Goal: Transaction & Acquisition: Purchase product/service

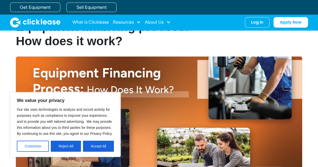
click at [182, 40] on h1 "Equipment financing process: How does it work?" at bounding box center [112, 34] width 193 height 29
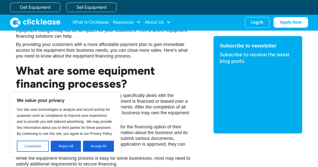
scroll to position [251, 0]
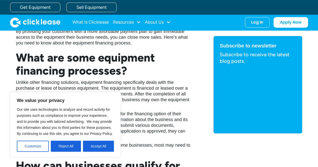
click at [102, 28] on div "What Is Clicklease Resources Blog Case Studies Videos FAQs About Us About Us Ca…" at bounding box center [159, 23] width 298 height 16
click at [102, 24] on link "What Is Clicklease" at bounding box center [90, 22] width 36 height 10
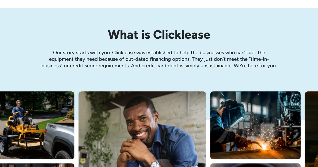
scroll to position [50, 0]
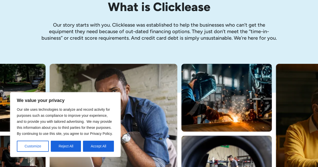
drag, startPoint x: 73, startPoint y: 145, endPoint x: 95, endPoint y: 134, distance: 24.5
click at [74, 144] on button "Reject All" at bounding box center [66, 146] width 30 height 11
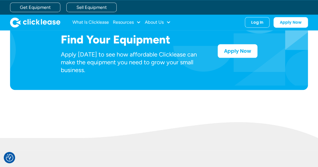
scroll to position [251, 0]
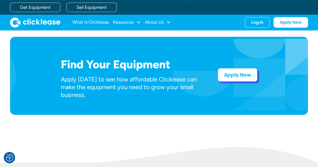
click at [233, 72] on link "Apply Now" at bounding box center [237, 75] width 40 height 14
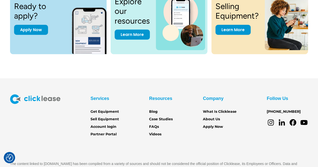
scroll to position [729, 0]
